Goal: Information Seeking & Learning: Learn about a topic

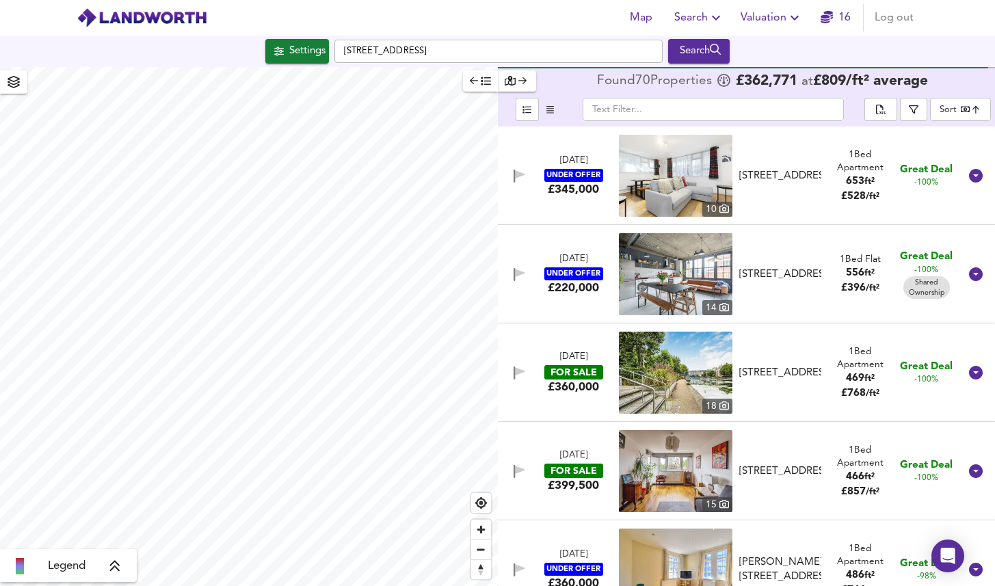
click at [479, 85] on span "button" at bounding box center [480, 81] width 21 height 16
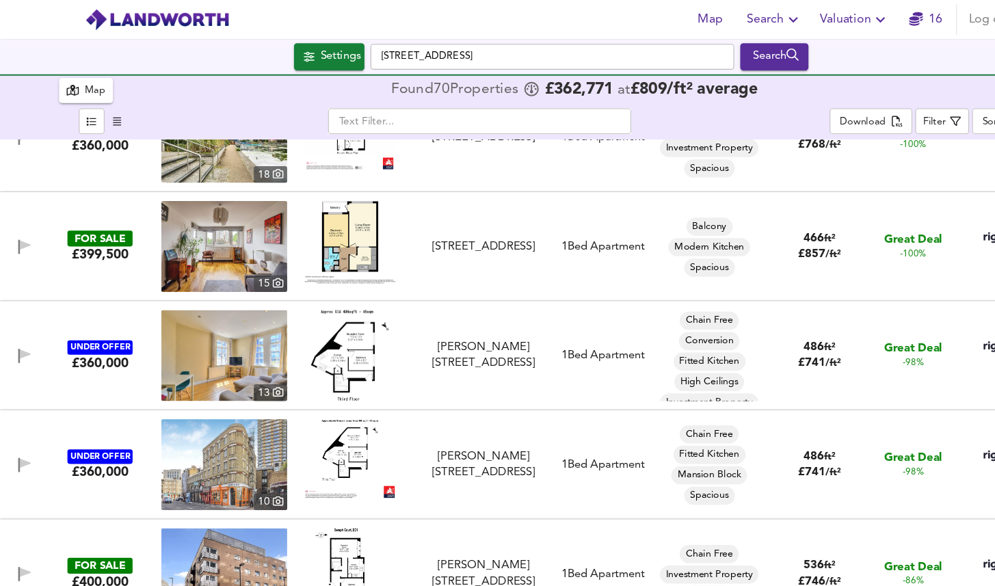
click at [129, 154] on div "FOR SALE £399,500 [STREET_ADDRESS] 1 Bed Apartment Balcony Modern Kitchen Spaci…" at bounding box center [481, 222] width 957 height 82
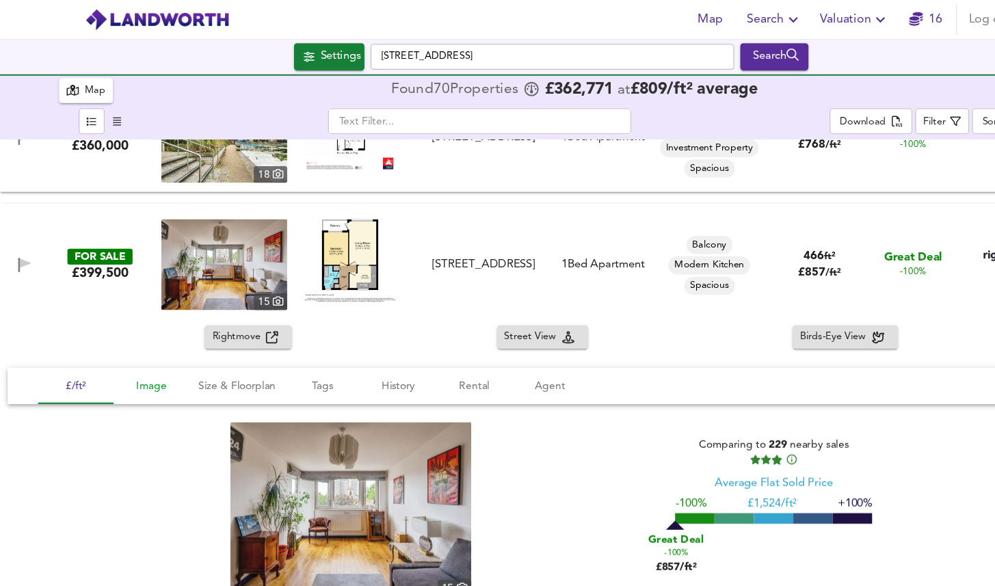
click at [145, 154] on span "Image" at bounding box center [137, 348] width 52 height 17
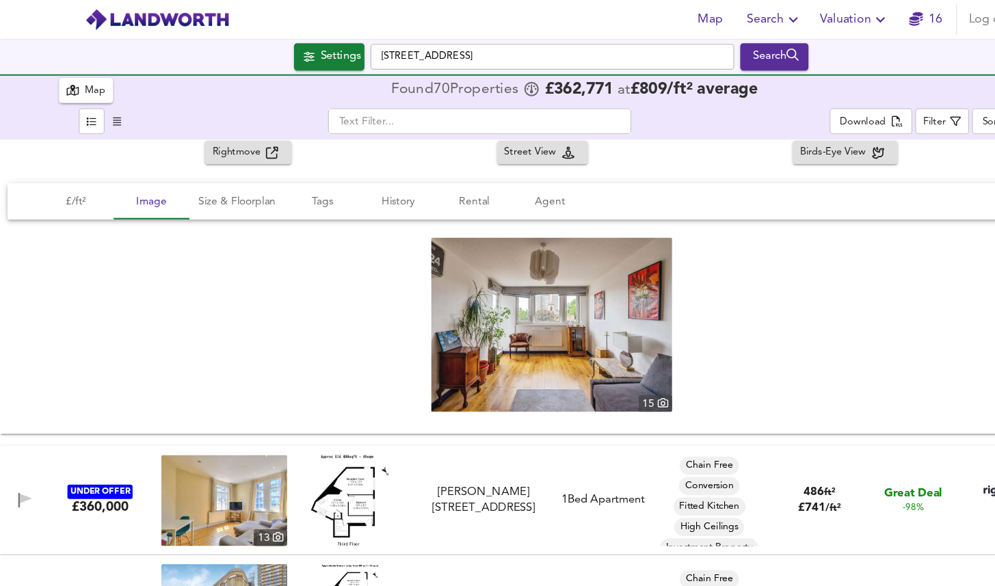
scroll to position [367, 0]
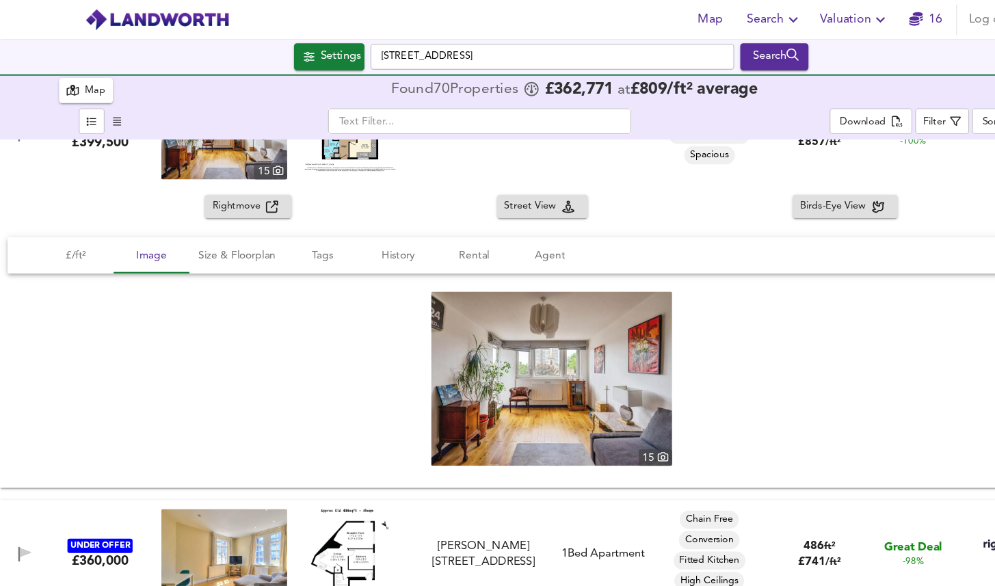
click at [208, 154] on span "Rightmove" at bounding box center [215, 186] width 49 height 16
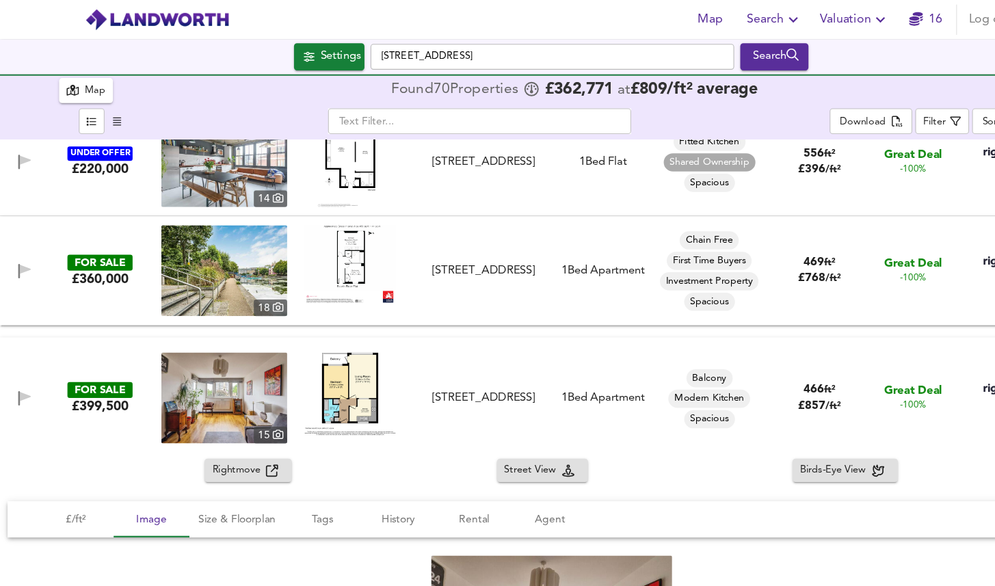
scroll to position [135, 0]
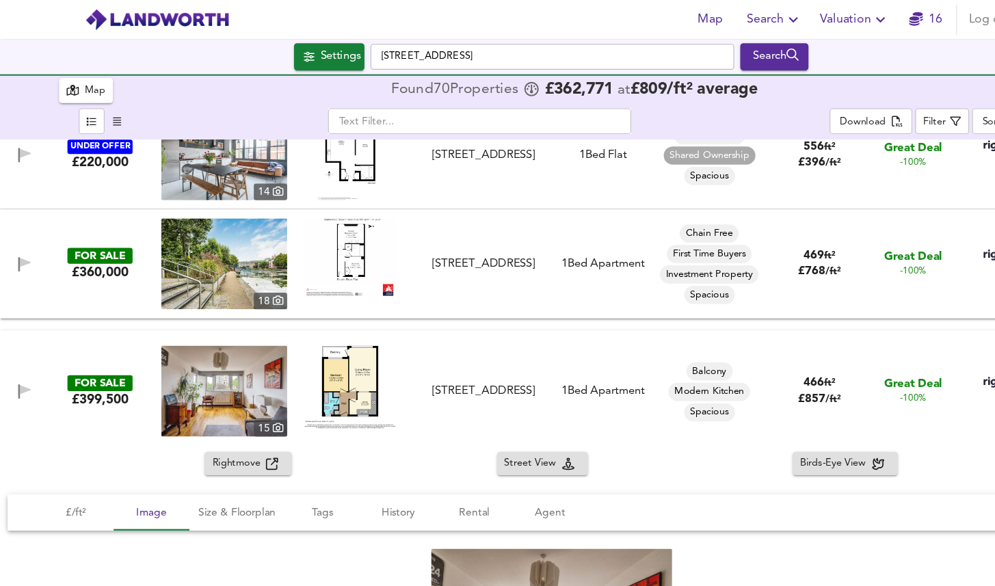
click at [408, 154] on div "FOR SALE £399,500 [STREET_ADDRESS] 1 Bed Apartment Balcony Modern Kitchen Spaci…" at bounding box center [481, 353] width 957 height 82
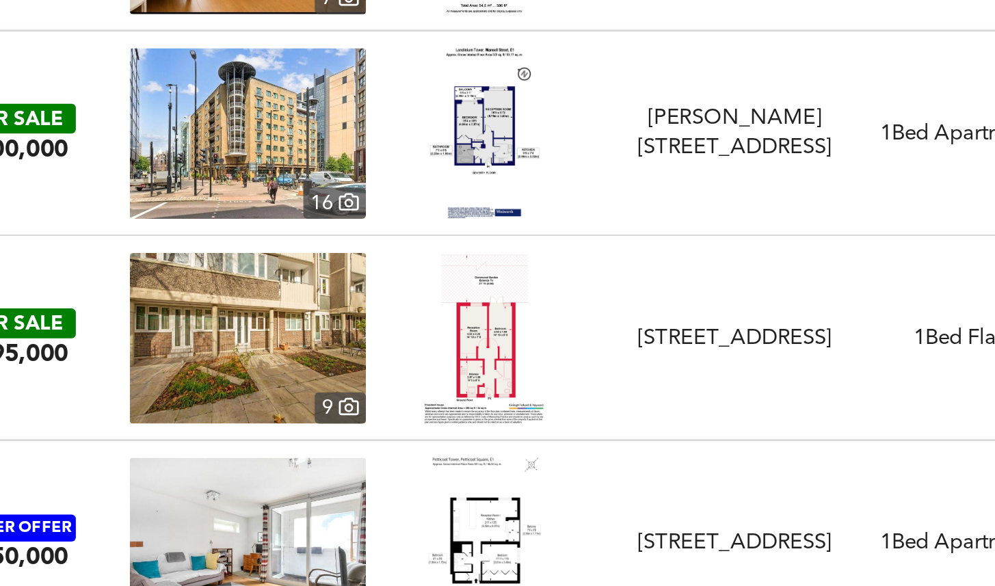
scroll to position [1048, 0]
